Goal: Information Seeking & Learning: Find specific page/section

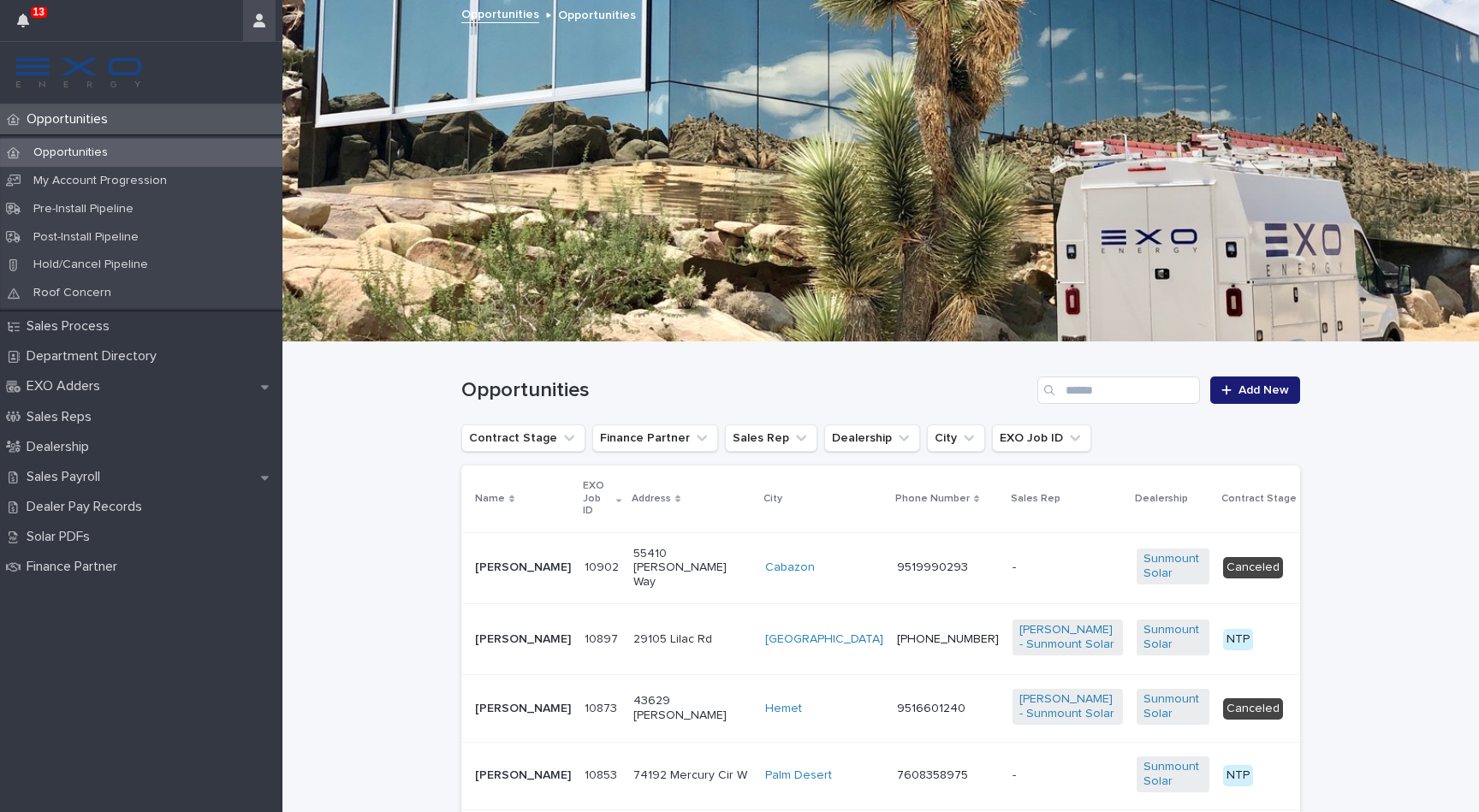
click at [249, 19] on button "button" at bounding box center [259, 20] width 32 height 41
click at [222, 70] on p "Log Out" at bounding box center [209, 72] width 107 height 29
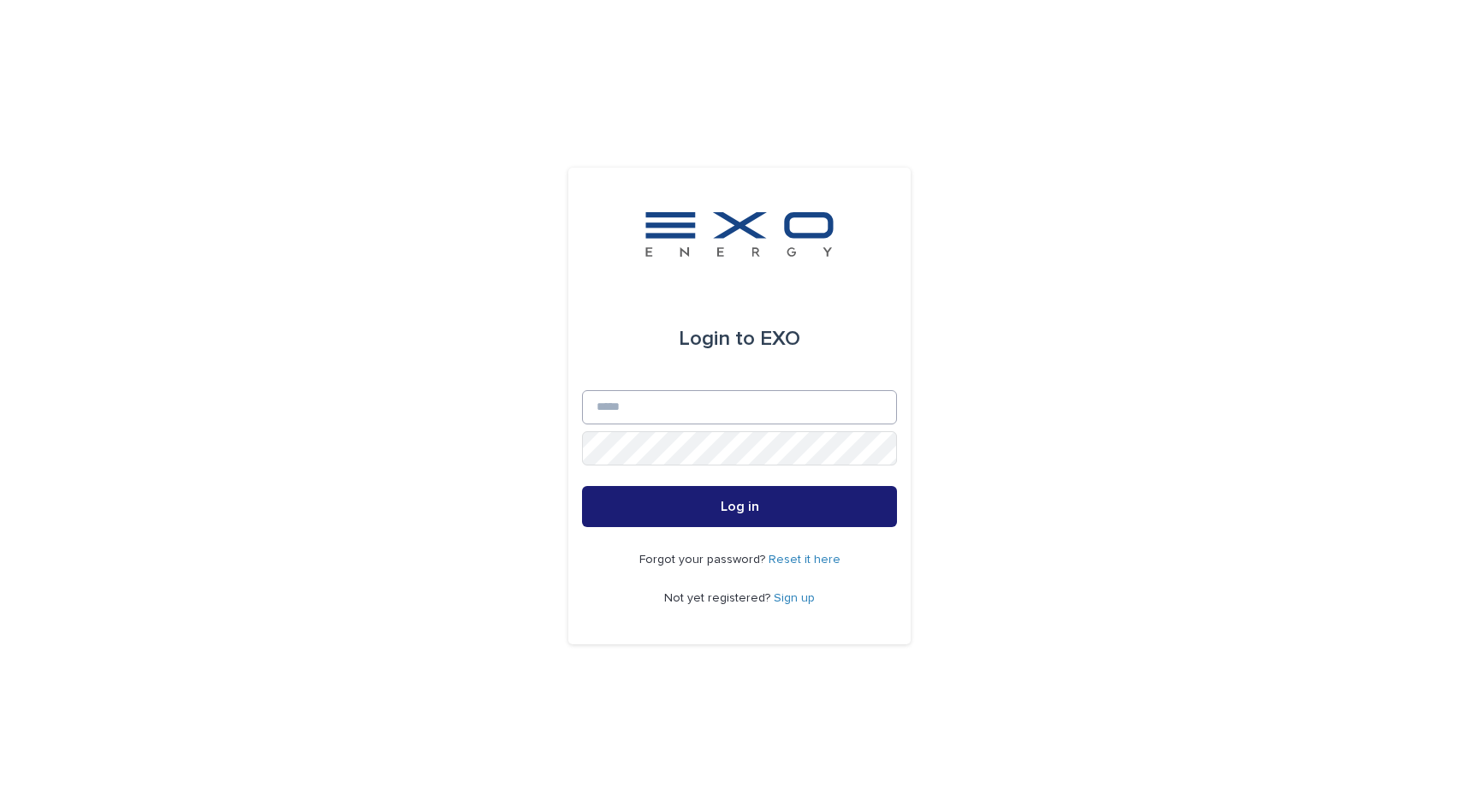
click at [868, 409] on input "Email" at bounding box center [739, 406] width 315 height 34
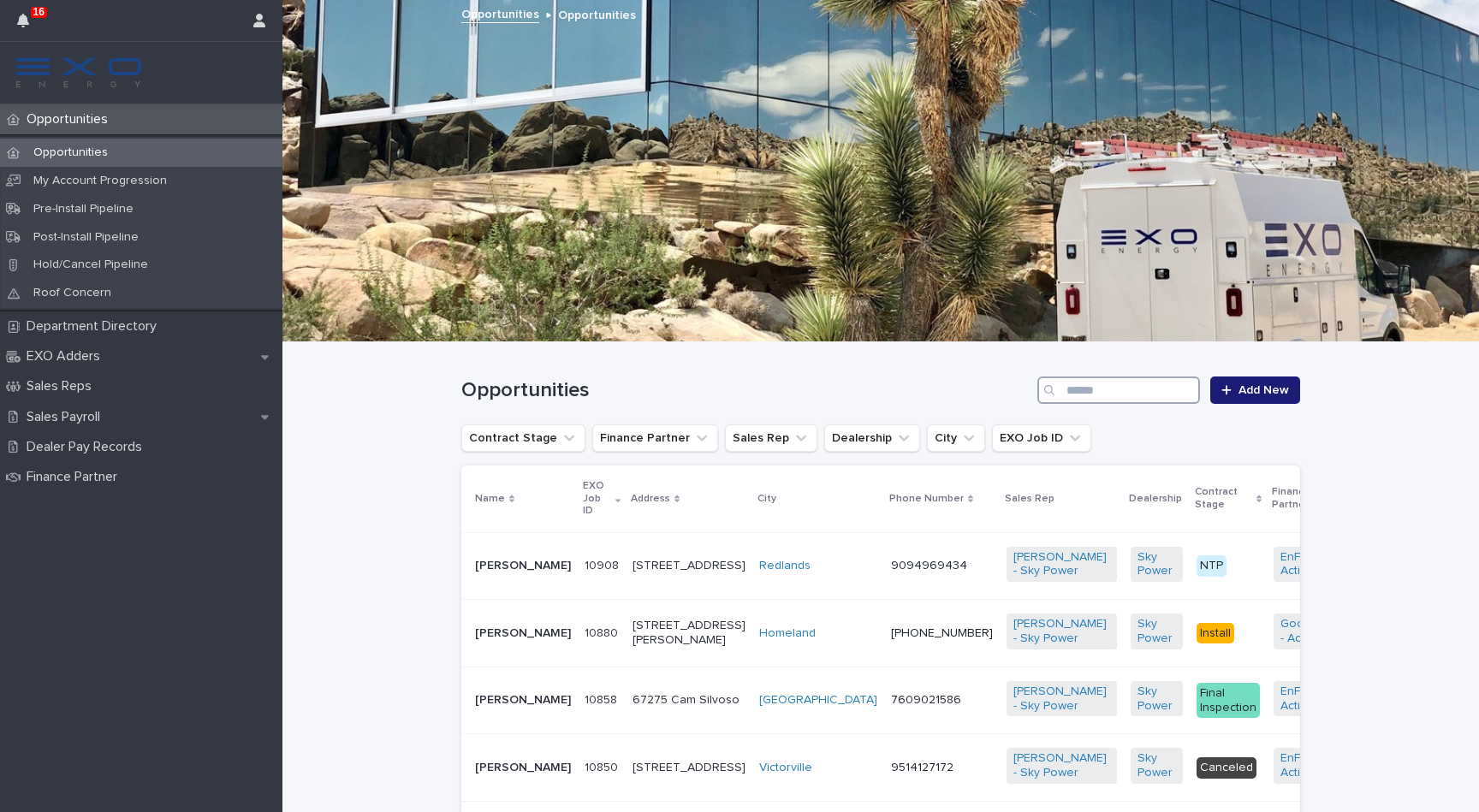
click at [1088, 388] on input "Search" at bounding box center [1118, 390] width 162 height 28
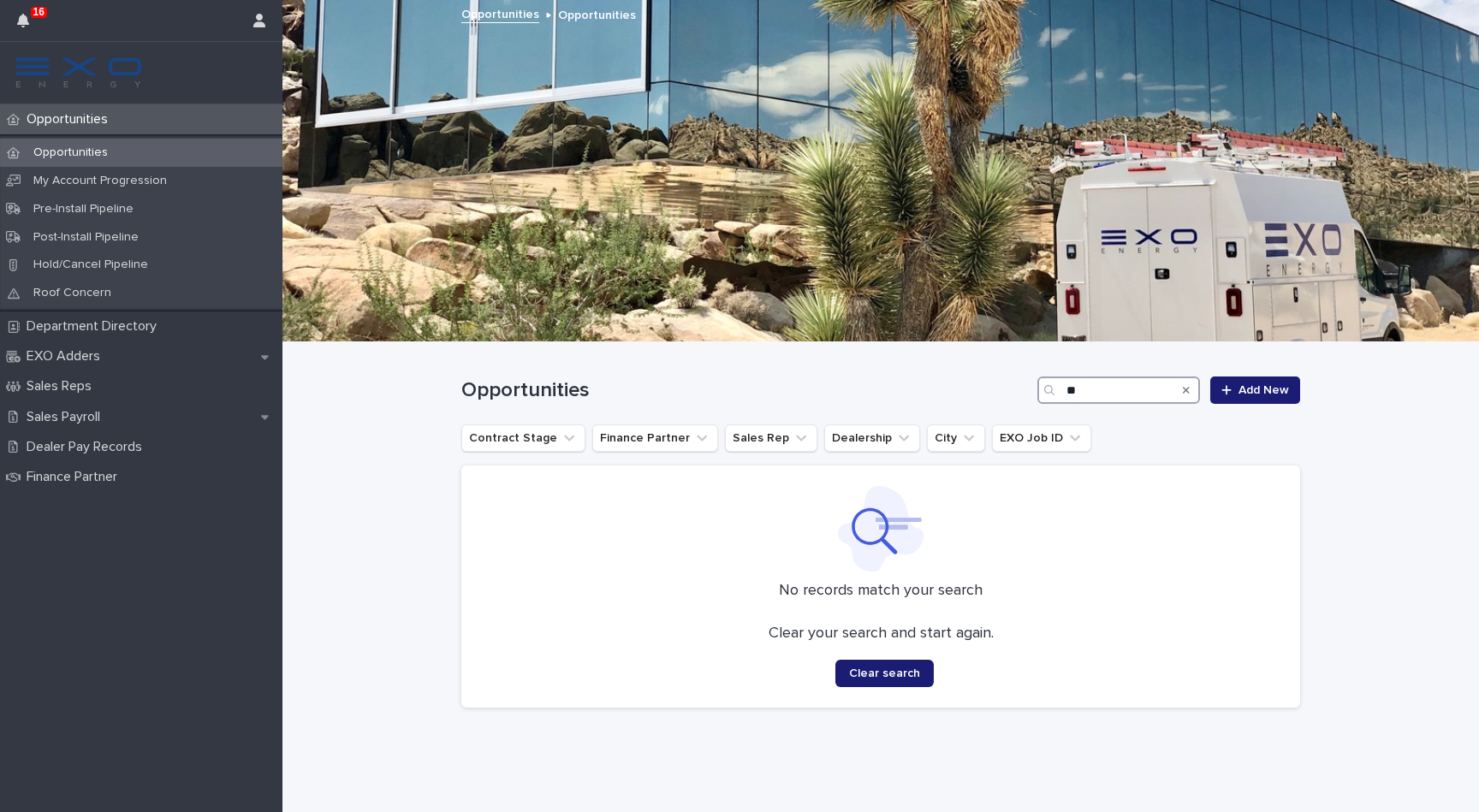
type input "*"
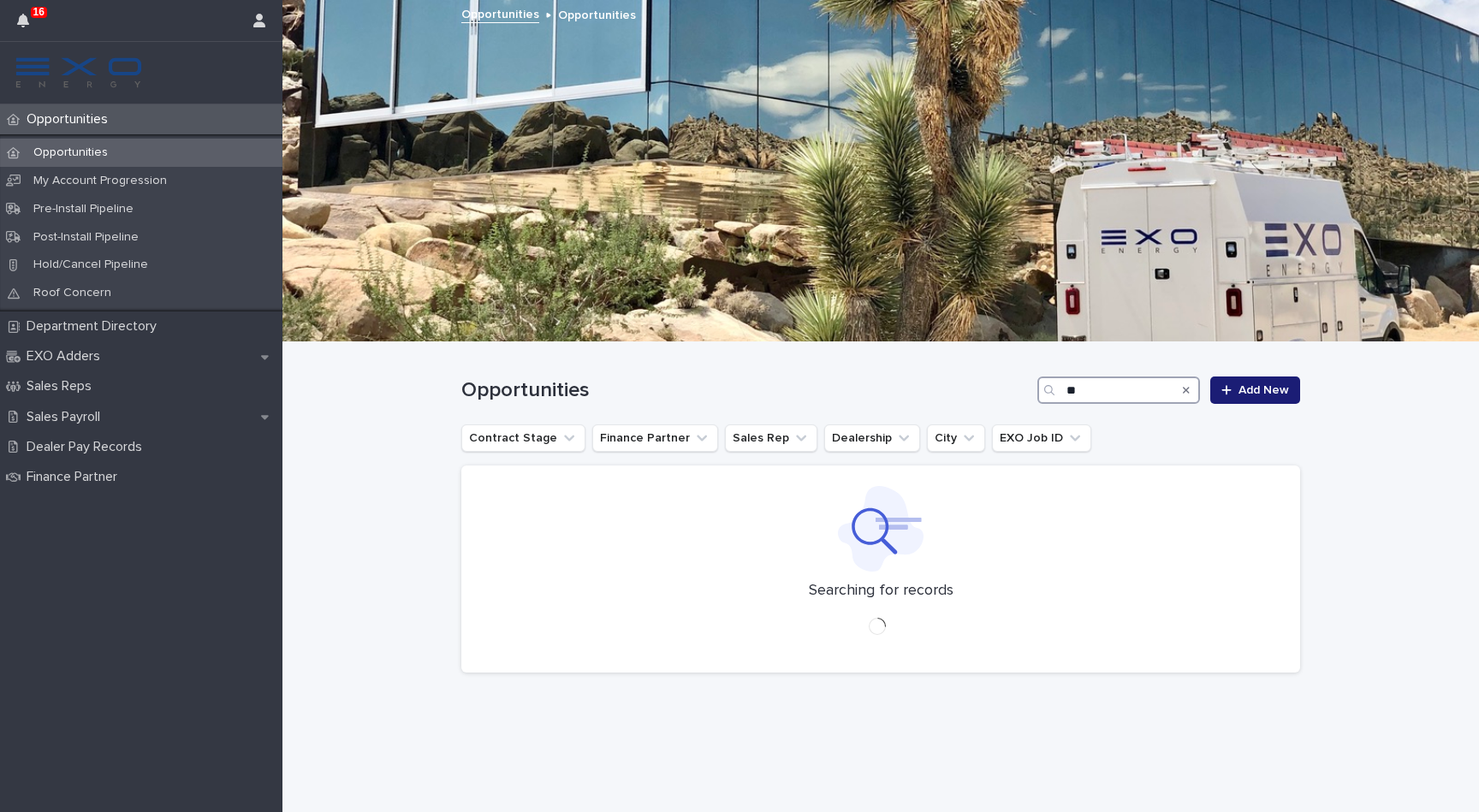
type input "*"
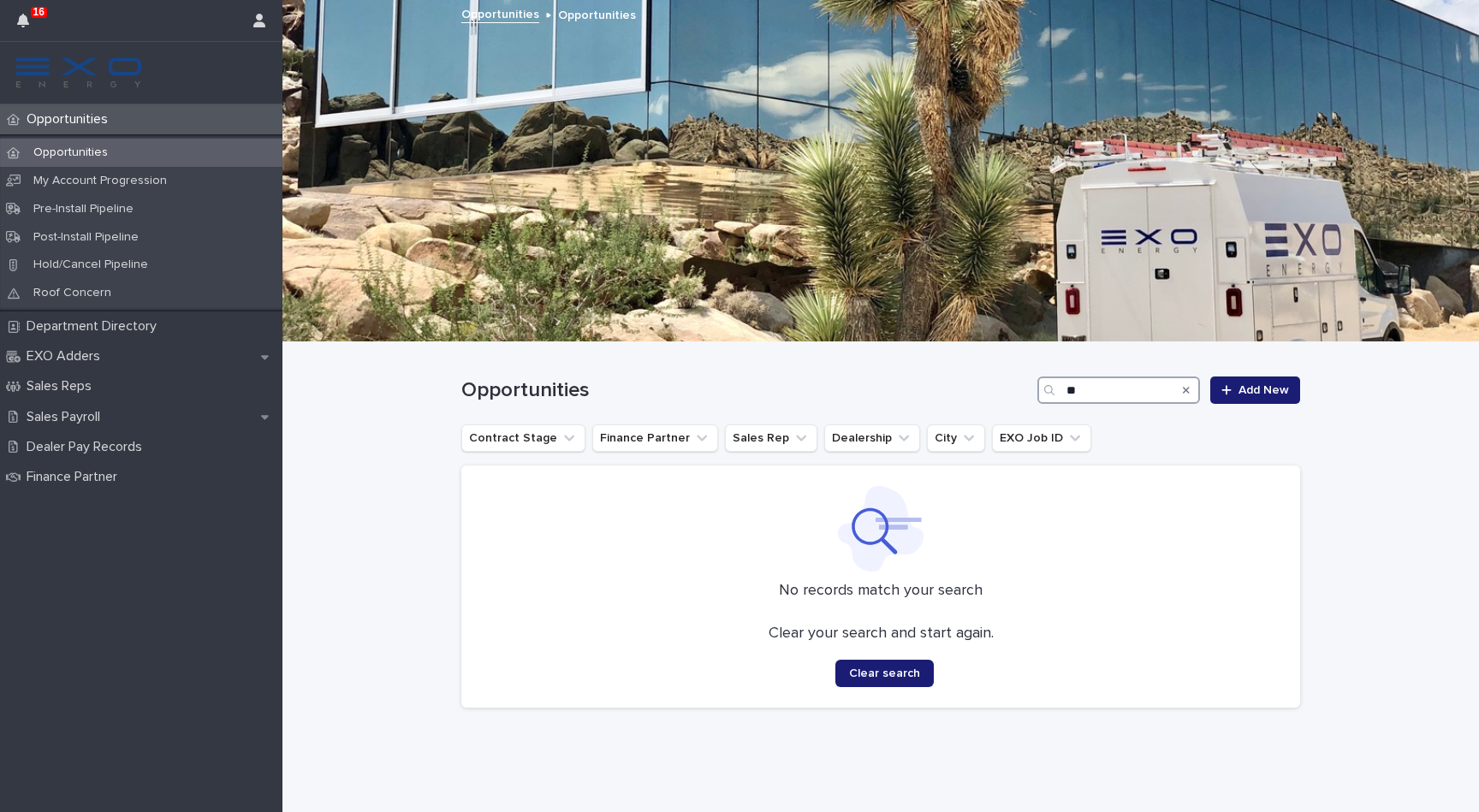
type input "*"
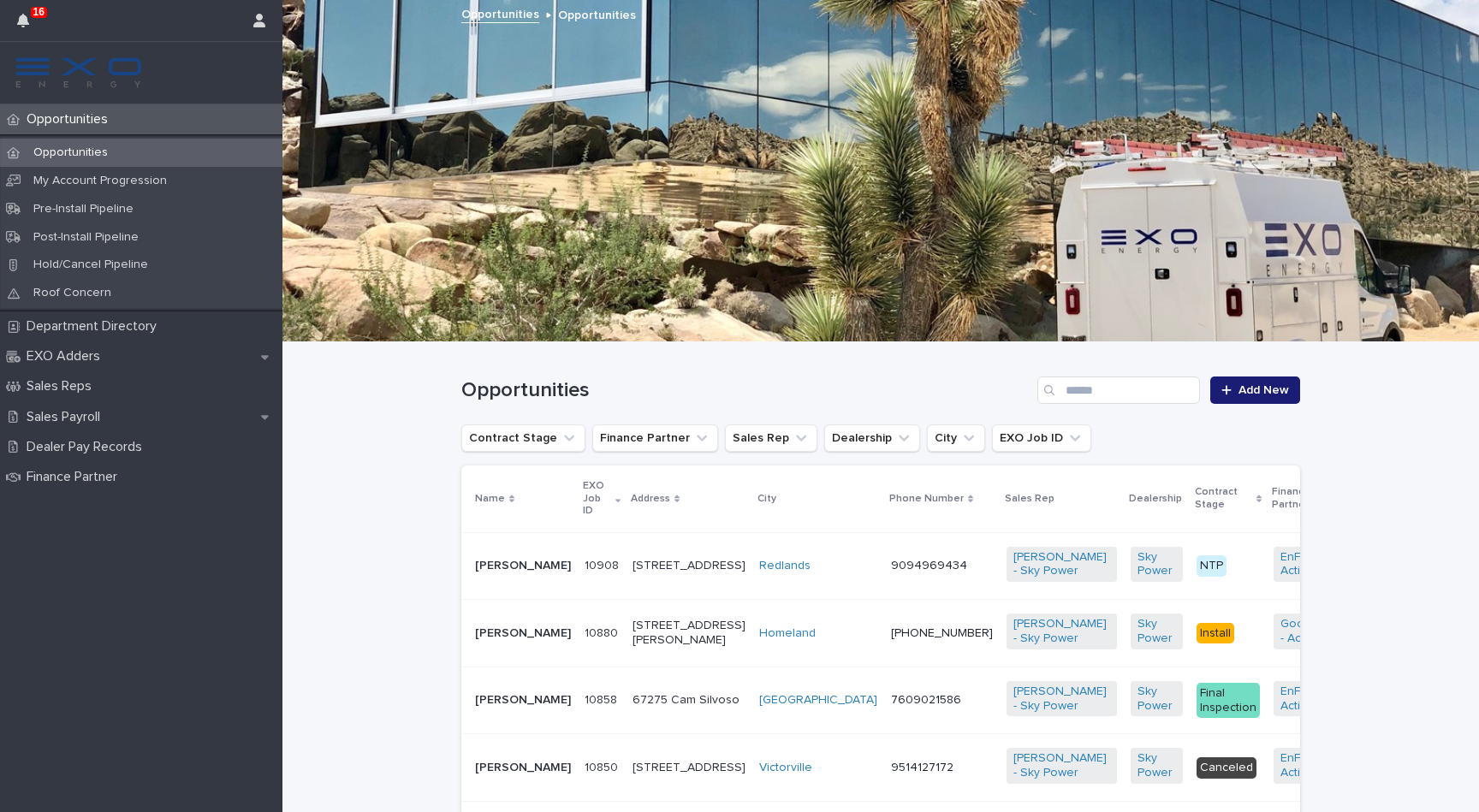
click at [110, 140] on div "Opportunities" at bounding box center [141, 152] width 283 height 28
click at [770, 447] on button "Sales Rep" at bounding box center [771, 438] width 93 height 28
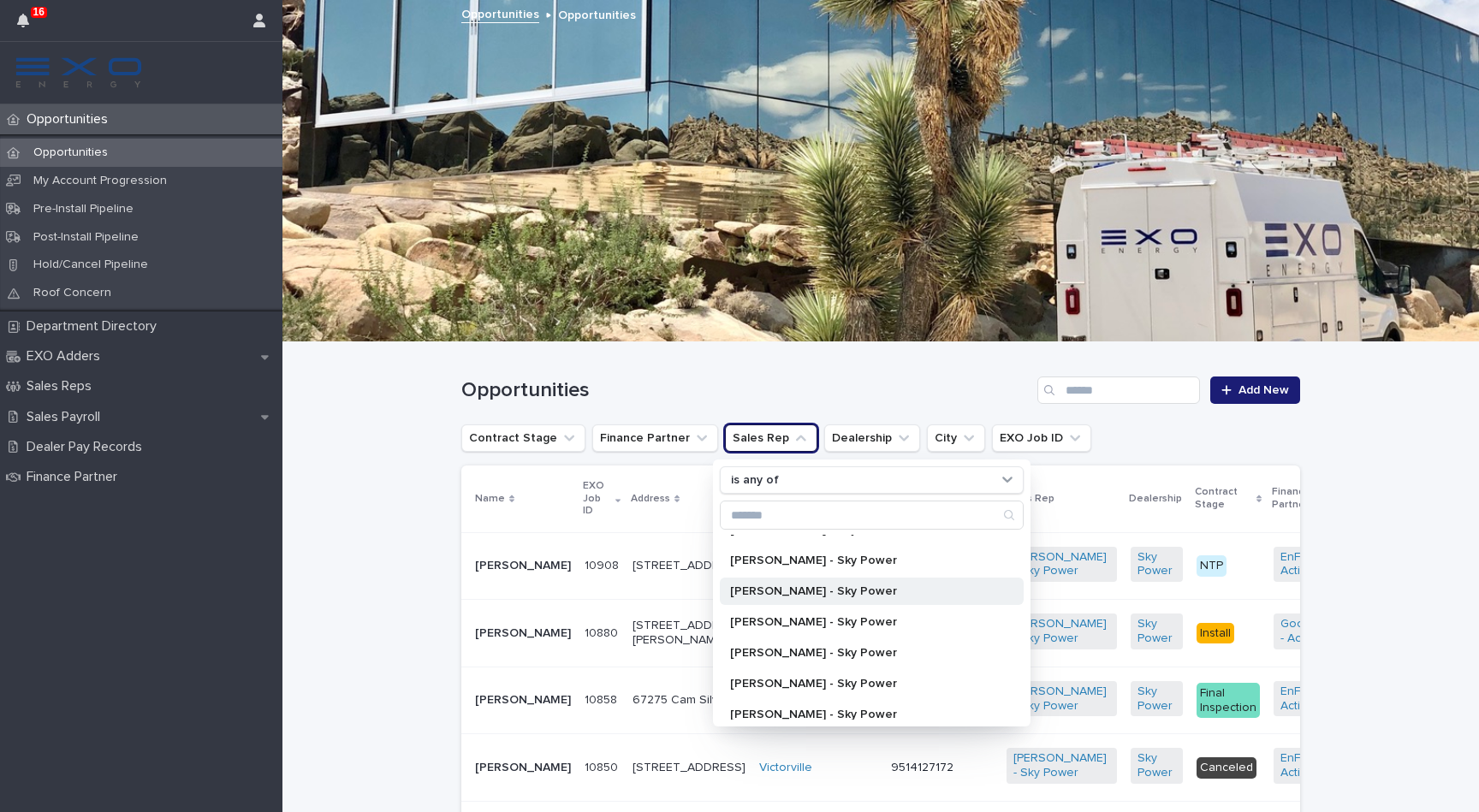
scroll to position [360, 0]
click at [780, 620] on p "[PERSON_NAME] - Sky Power" at bounding box center [863, 619] width 266 height 12
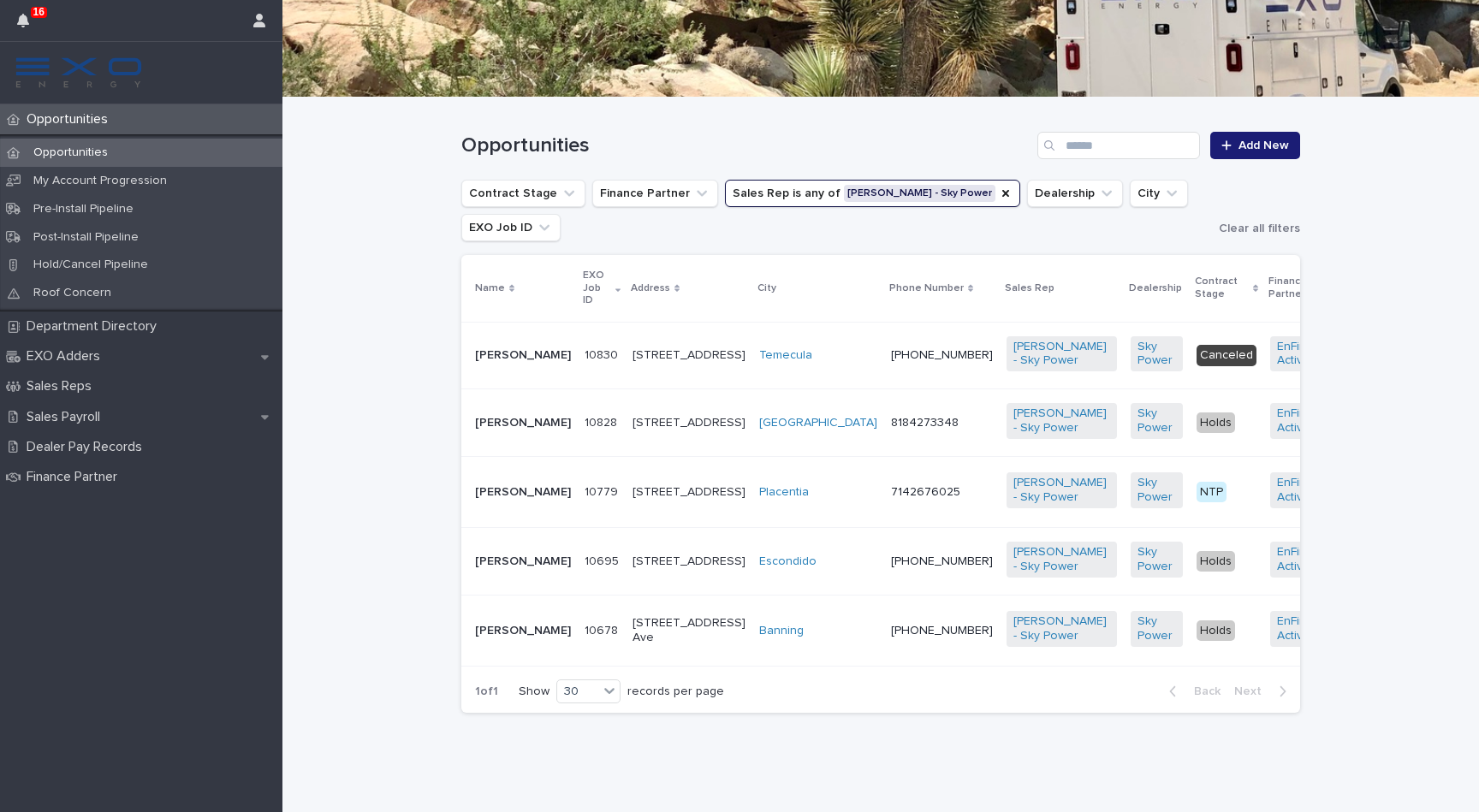
scroll to position [286, 0]
click at [513, 530] on td "[PERSON_NAME]" at bounding box center [520, 562] width 117 height 68
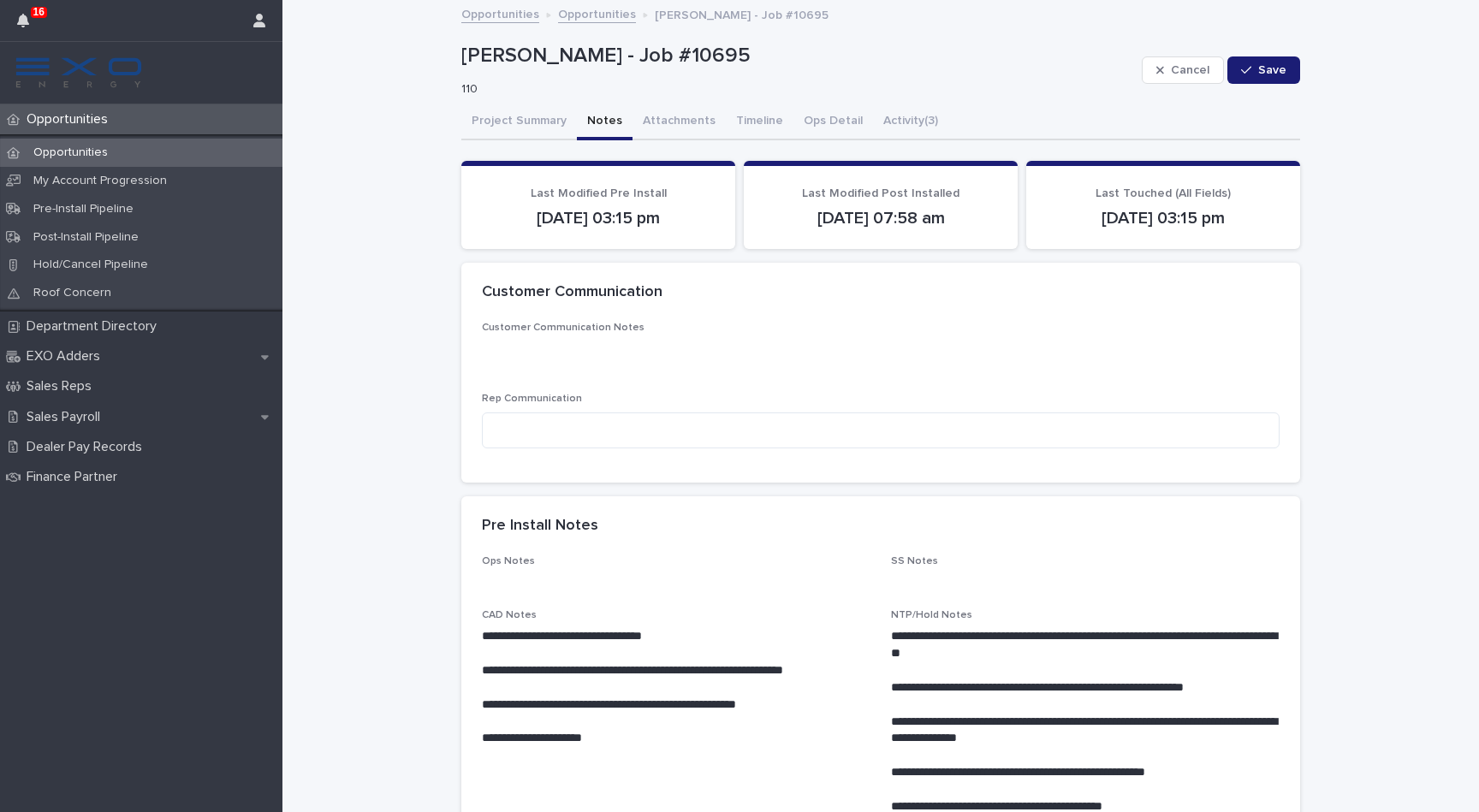
click at [602, 113] on button "Notes" at bounding box center [604, 122] width 56 height 36
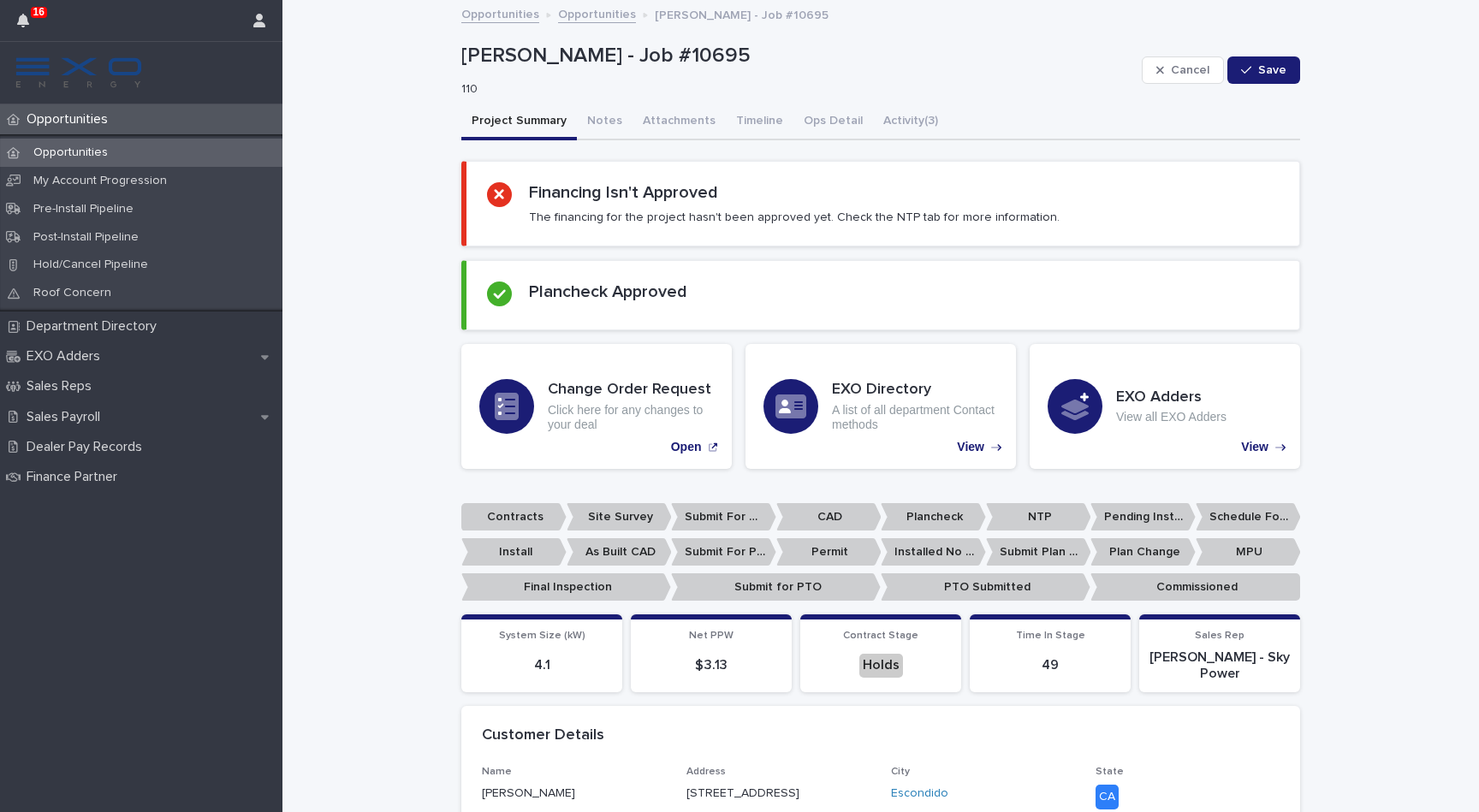
click at [546, 139] on button "Project Summary" at bounding box center [520, 122] width 116 height 36
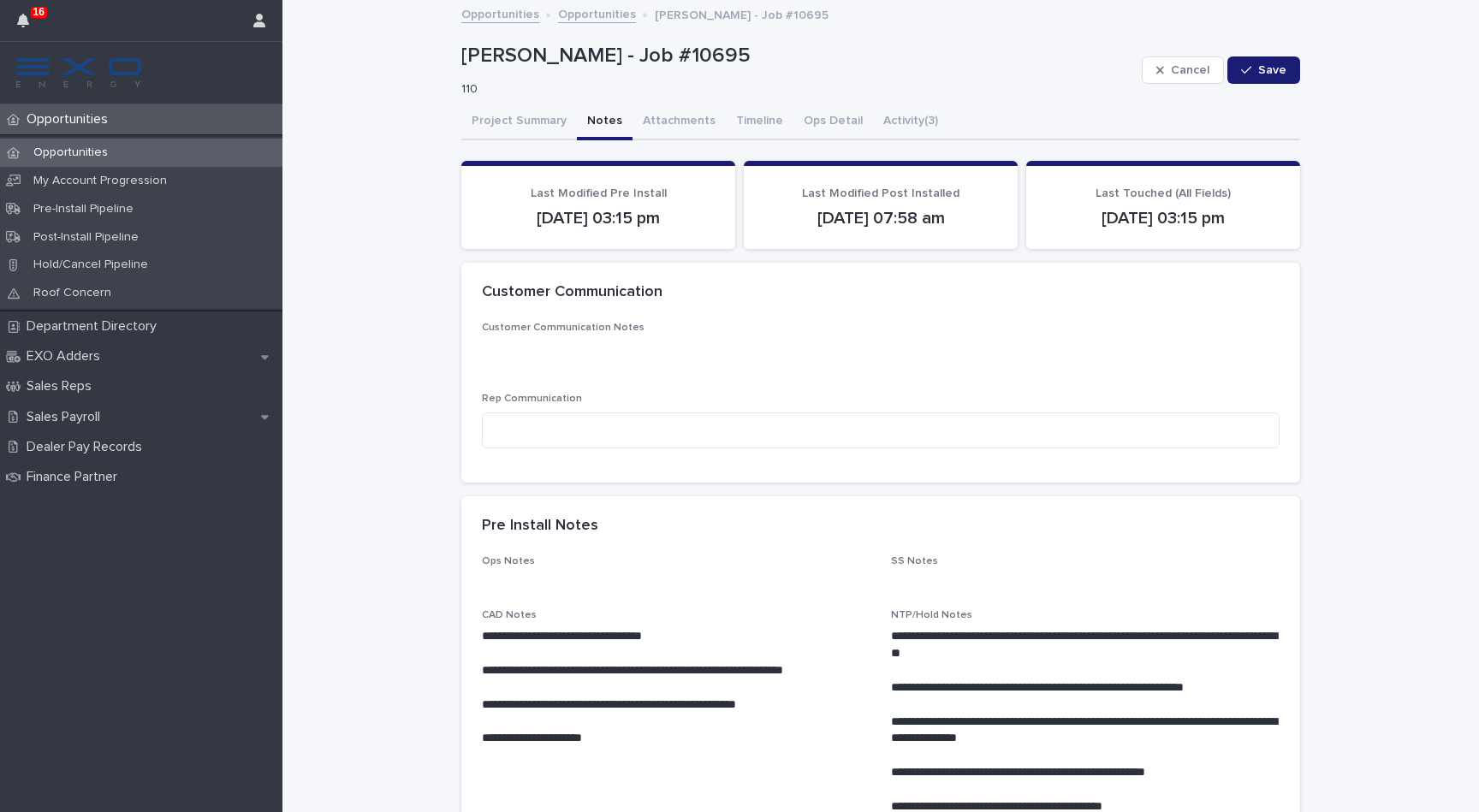
click at [611, 125] on button "Notes" at bounding box center [604, 122] width 56 height 36
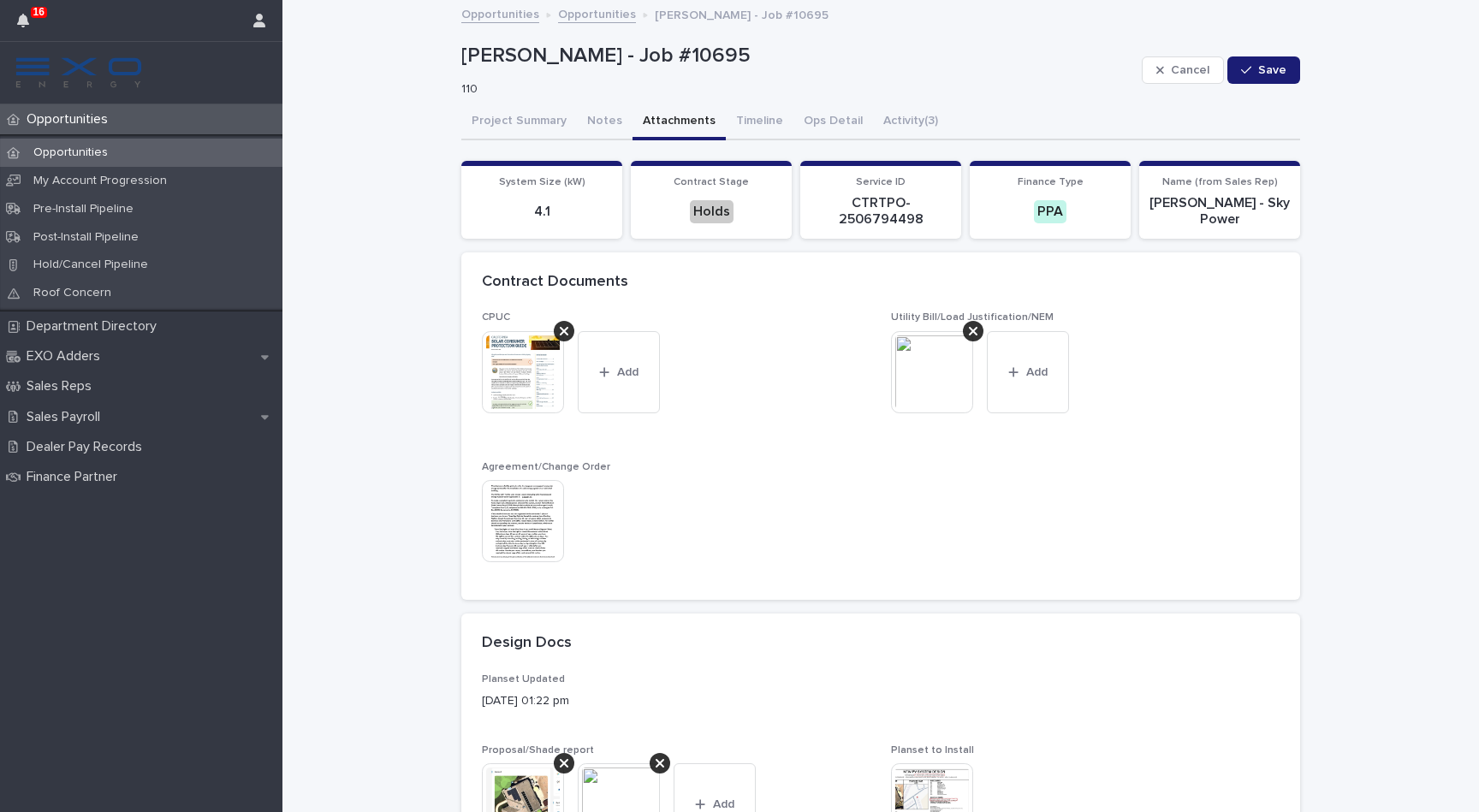
click at [667, 120] on button "Attachments" at bounding box center [679, 122] width 94 height 36
click at [533, 503] on img at bounding box center [523, 521] width 83 height 83
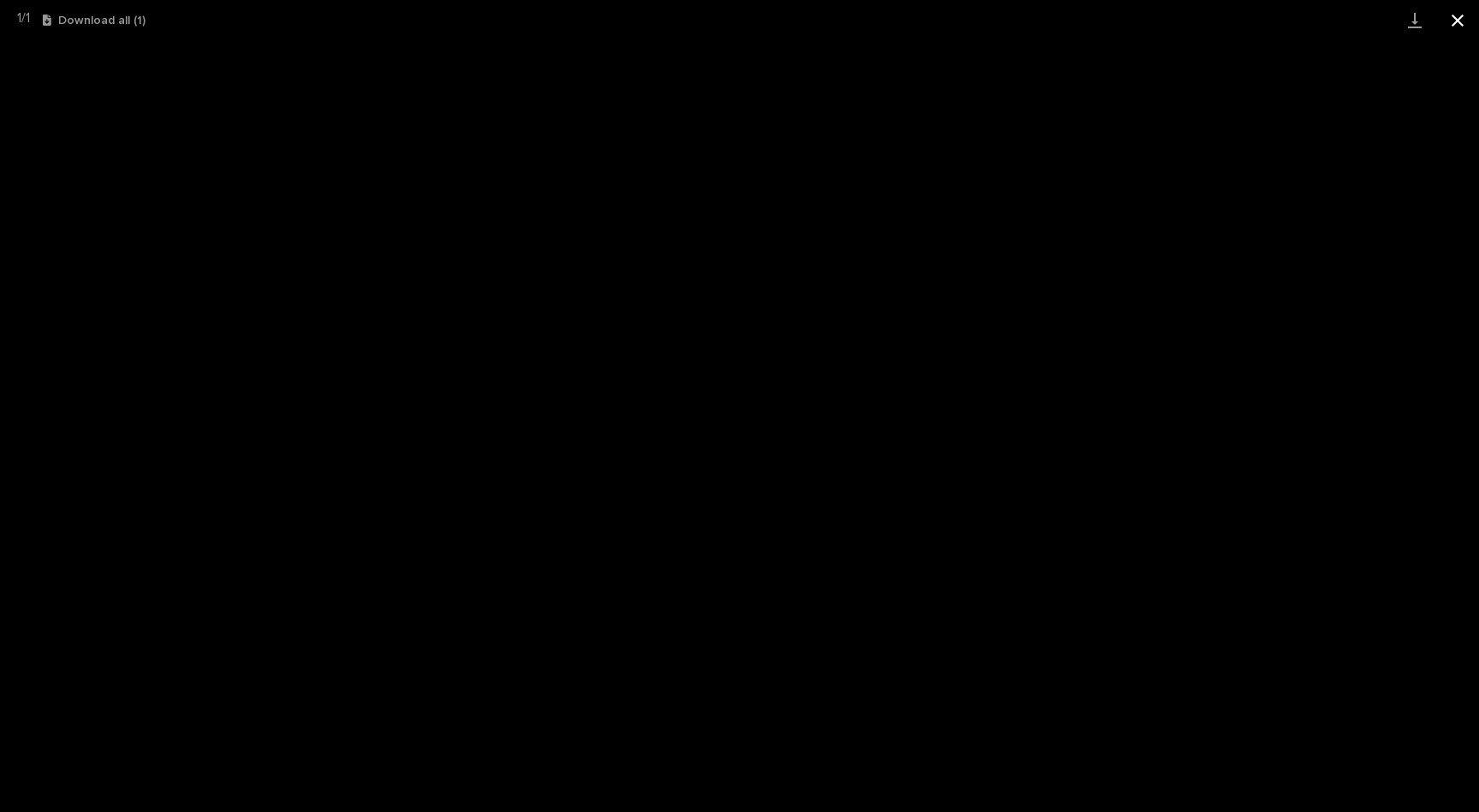
click at [1456, 18] on button "Close gallery" at bounding box center [1458, 20] width 43 height 40
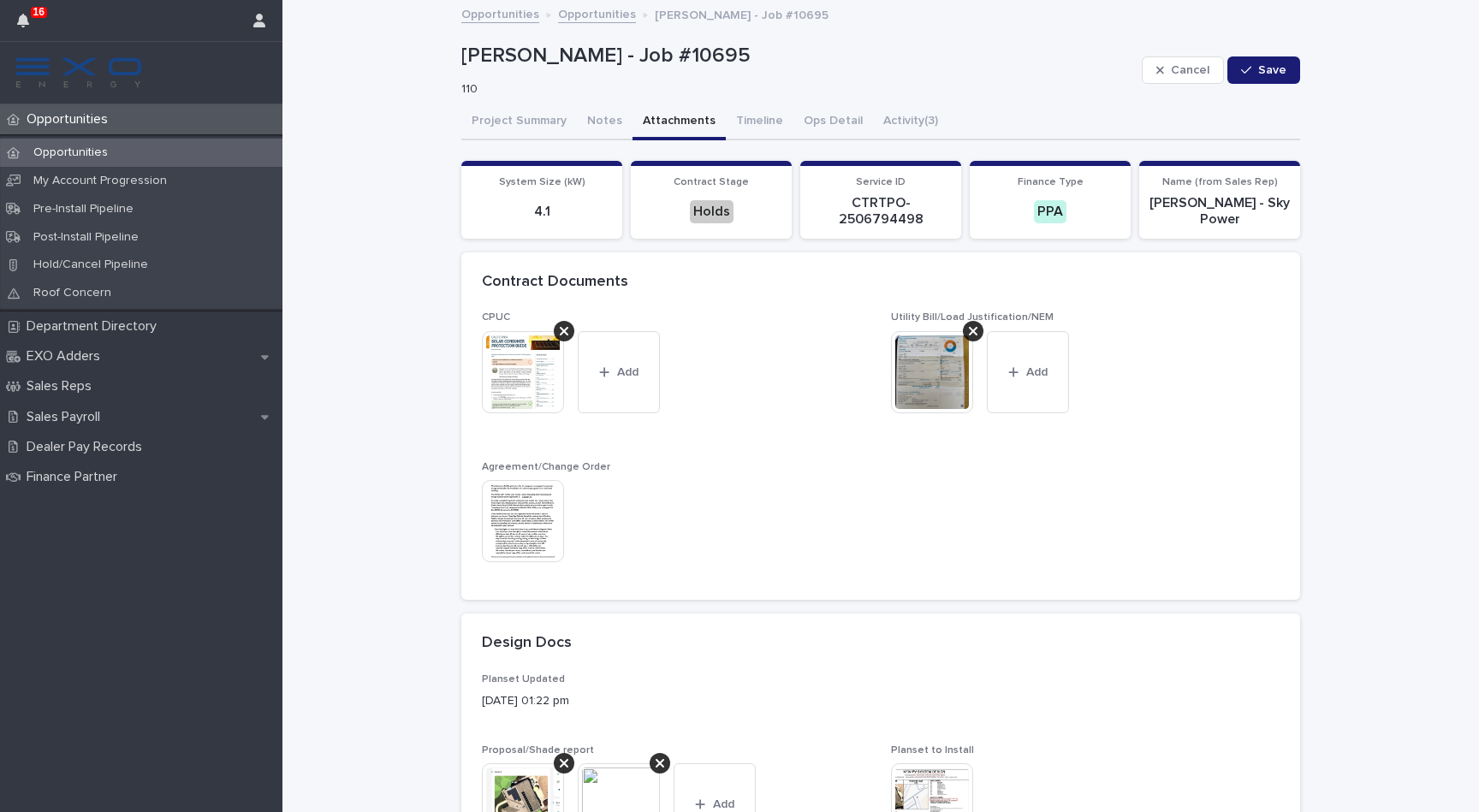
click at [920, 365] on img at bounding box center [933, 373] width 83 height 83
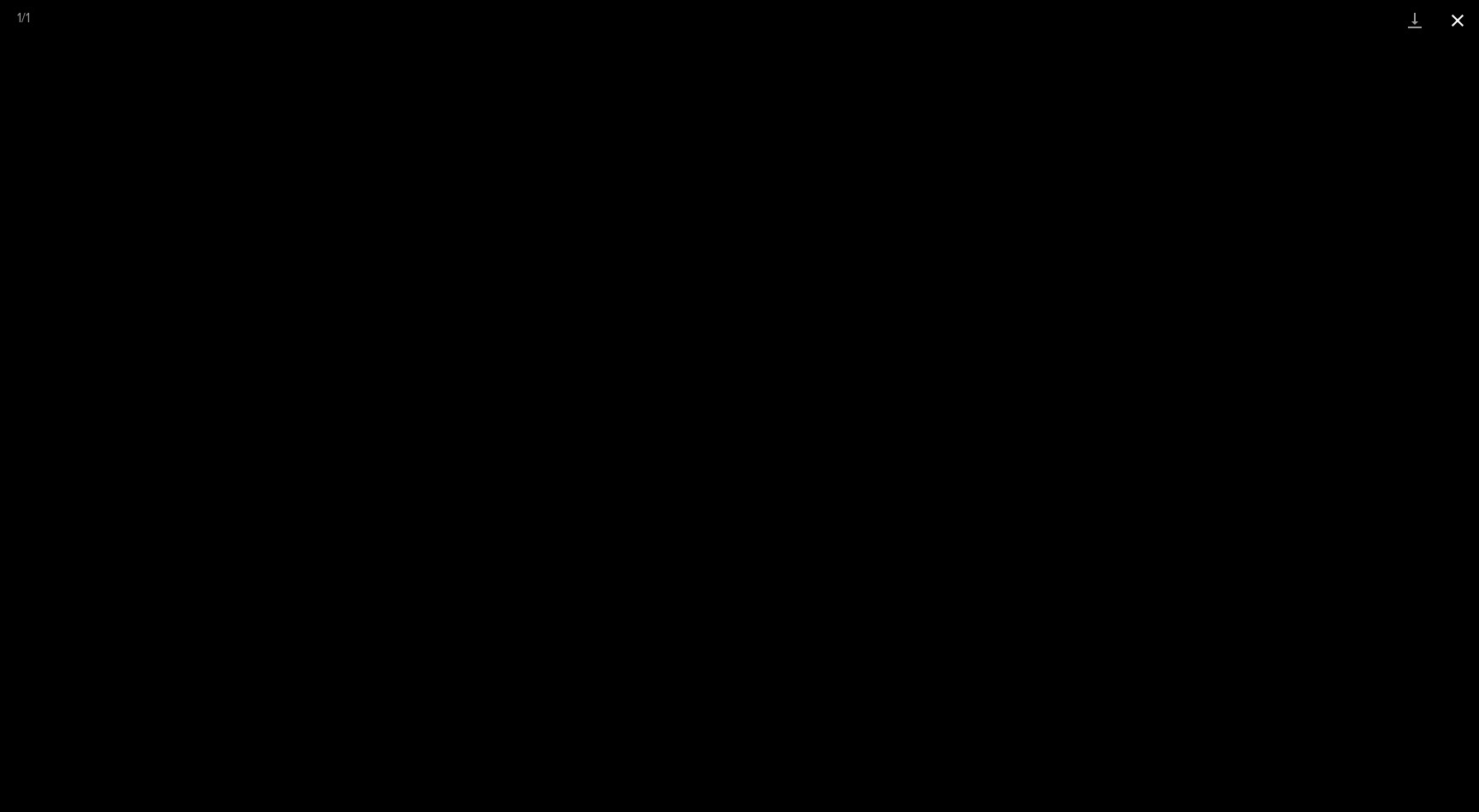
click at [1462, 21] on button "Close gallery" at bounding box center [1458, 20] width 43 height 40
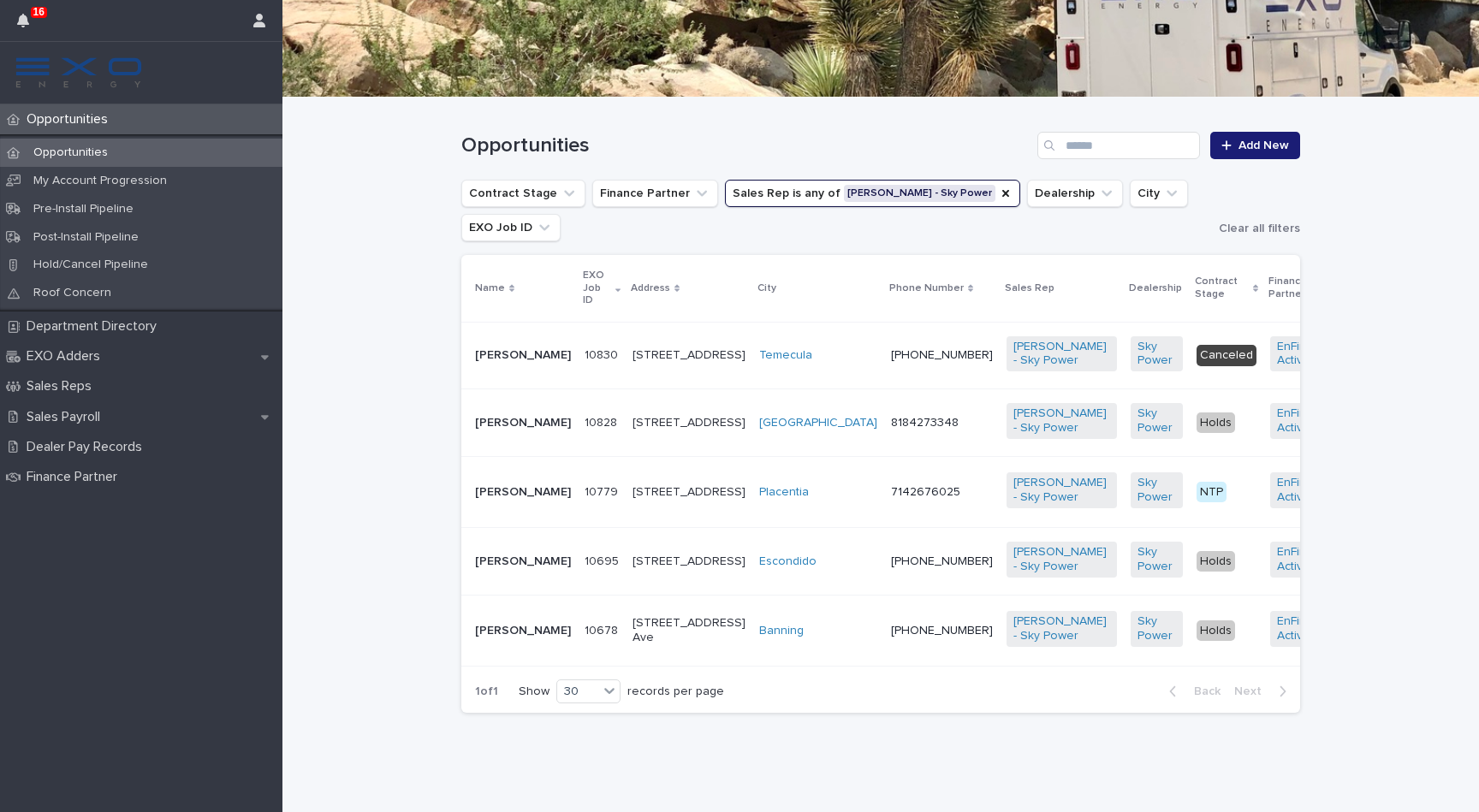
scroll to position [268, 0]
click at [969, 184] on ul "Contract Stage Finance Partner Sales Rep is any of [PERSON_NAME] - Sky Power De…" at bounding box center [836, 210] width 757 height 69
click at [999, 184] on div "Sales Rep" at bounding box center [1005, 193] width 14 height 17
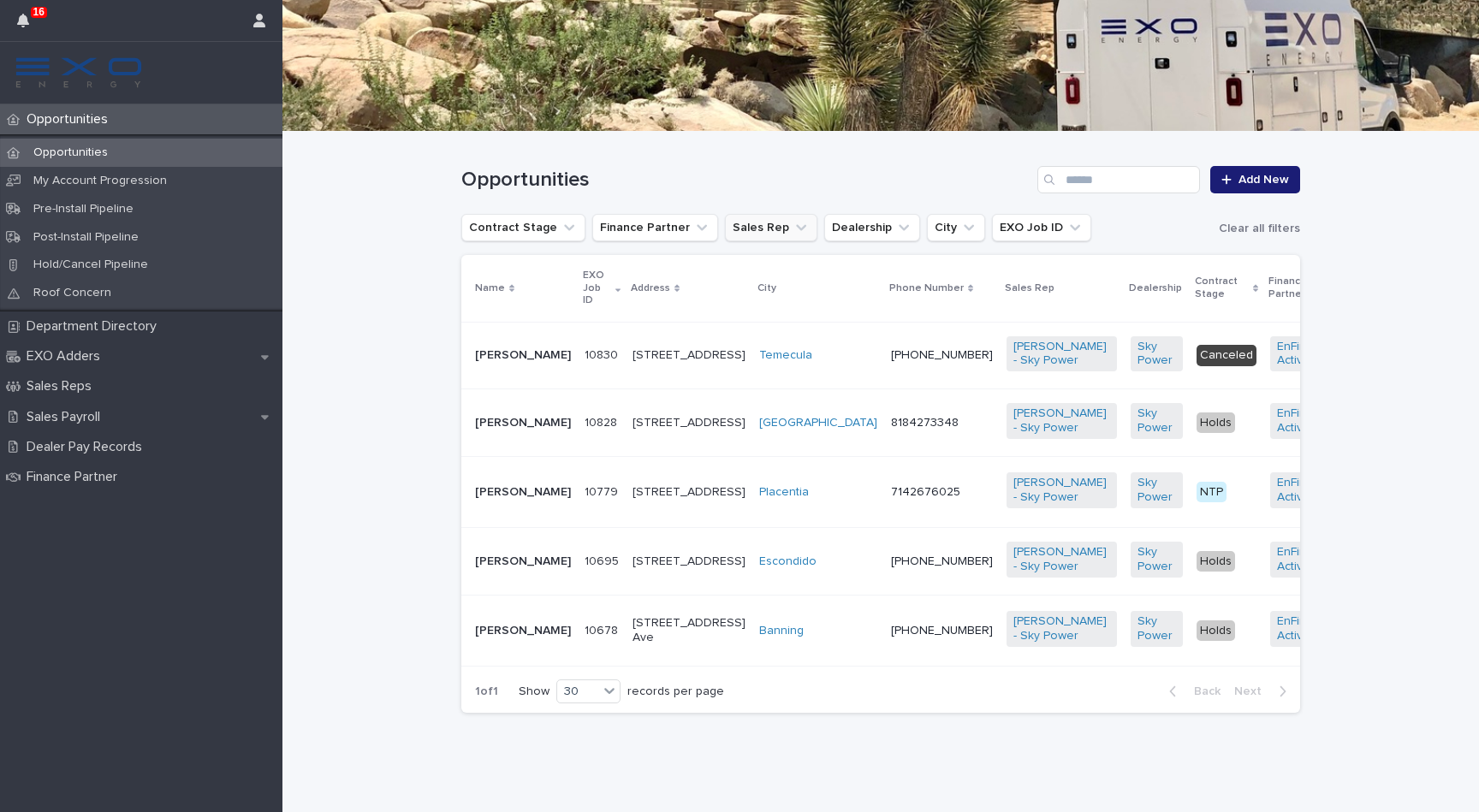
scroll to position [251, 0]
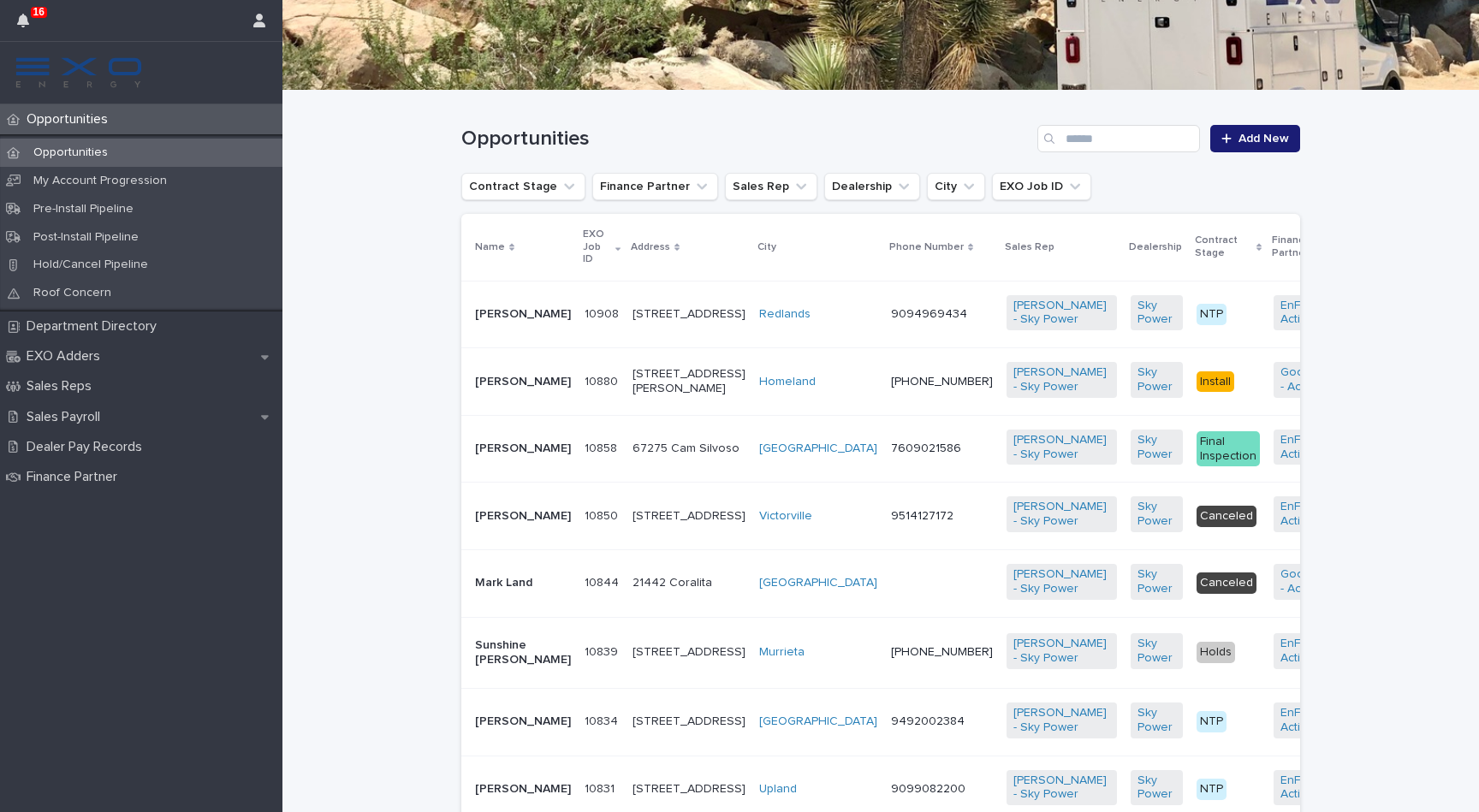
click at [521, 307] on p "[PERSON_NAME]" at bounding box center [523, 315] width 95 height 15
